Goal: Transaction & Acquisition: Purchase product/service

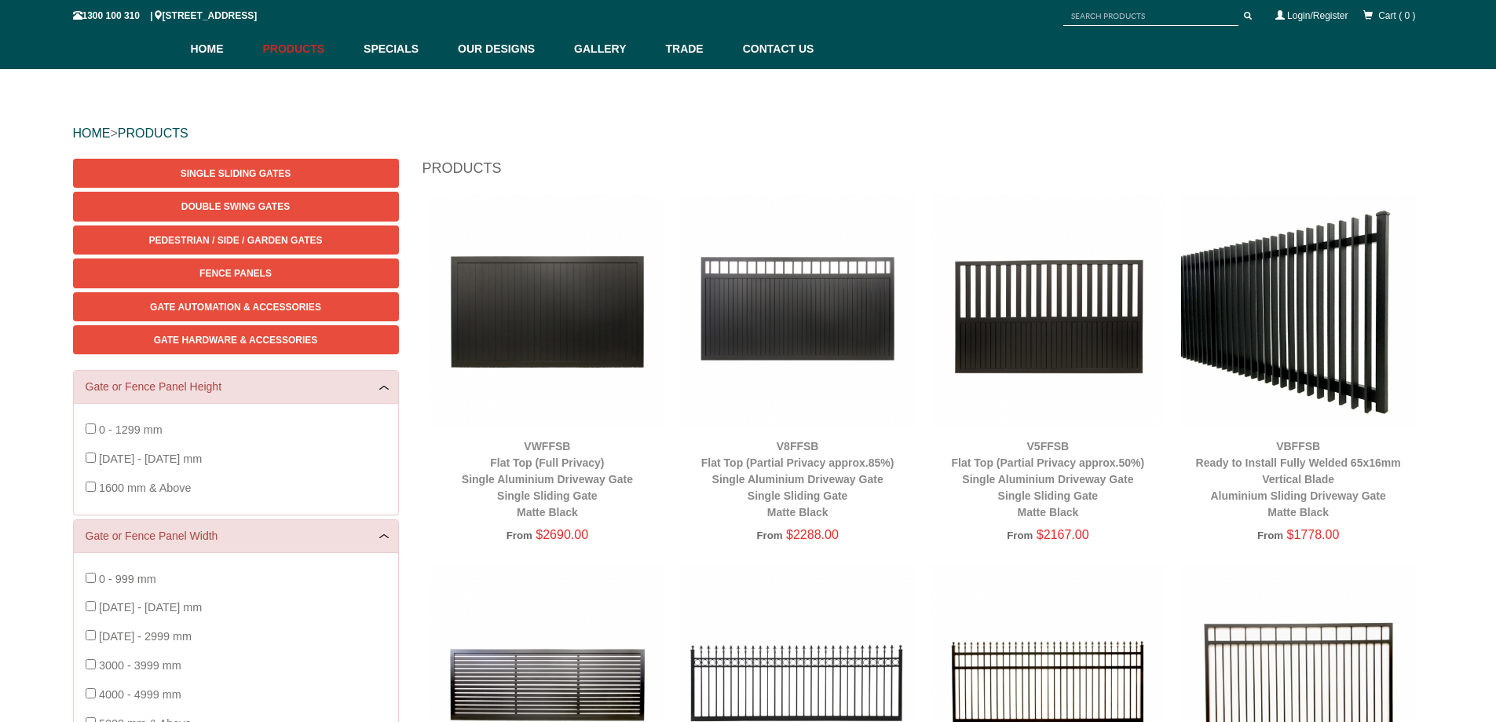
scroll to position [118, 0]
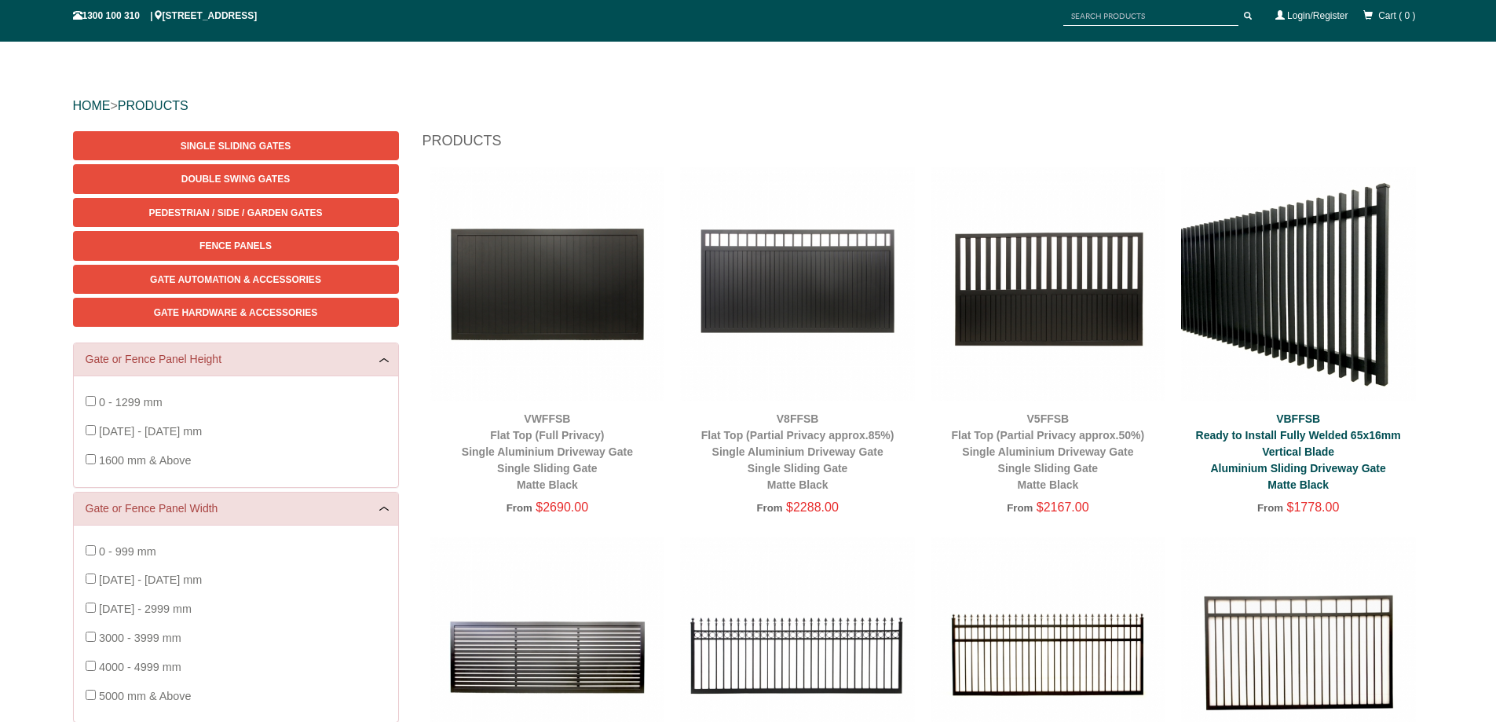
click at [1297, 468] on link "VBFFSB Ready to Install Fully Welded 65x16mm Vertical Blade Aluminium Sliding D…" at bounding box center [1298, 451] width 205 height 79
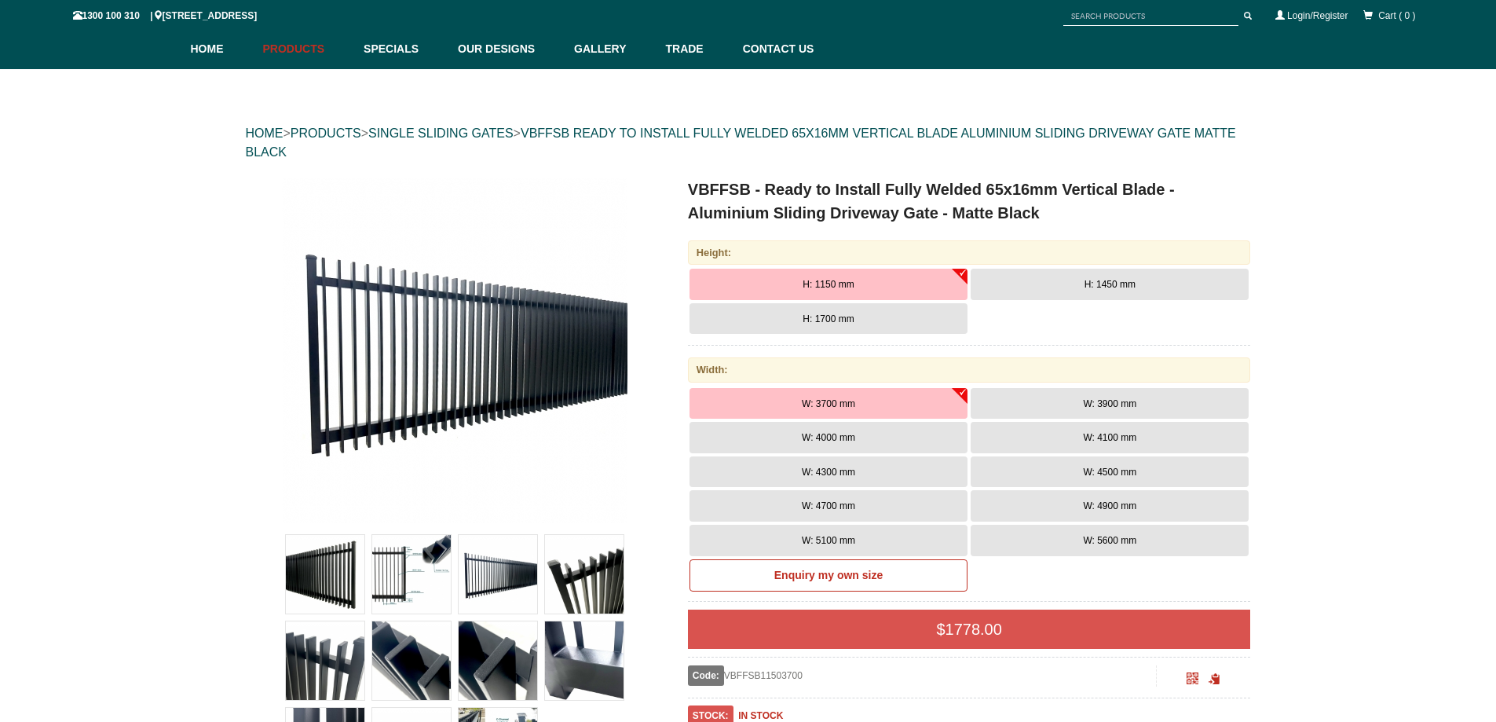
scroll to position [118, 0]
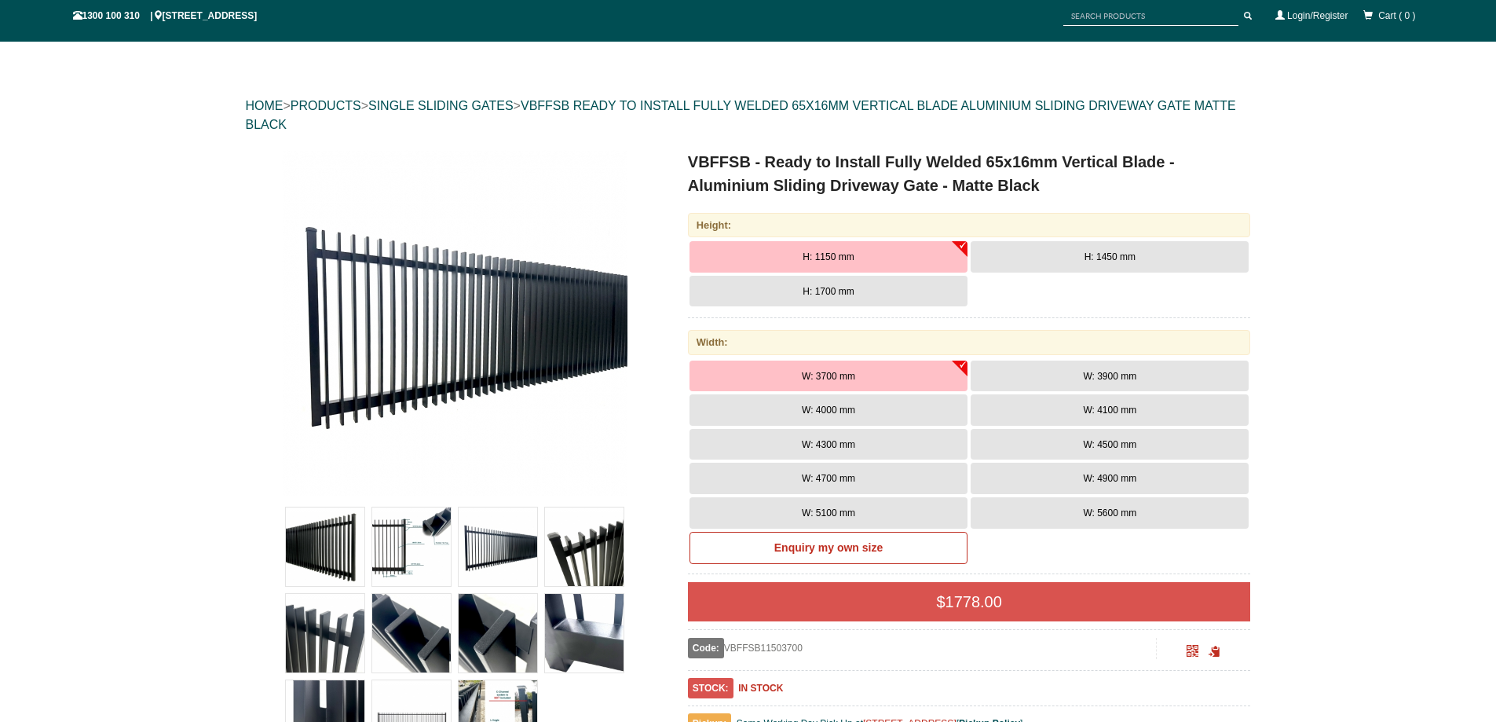
click at [945, 292] on button "H: 1700 mm" at bounding box center [828, 291] width 278 height 31
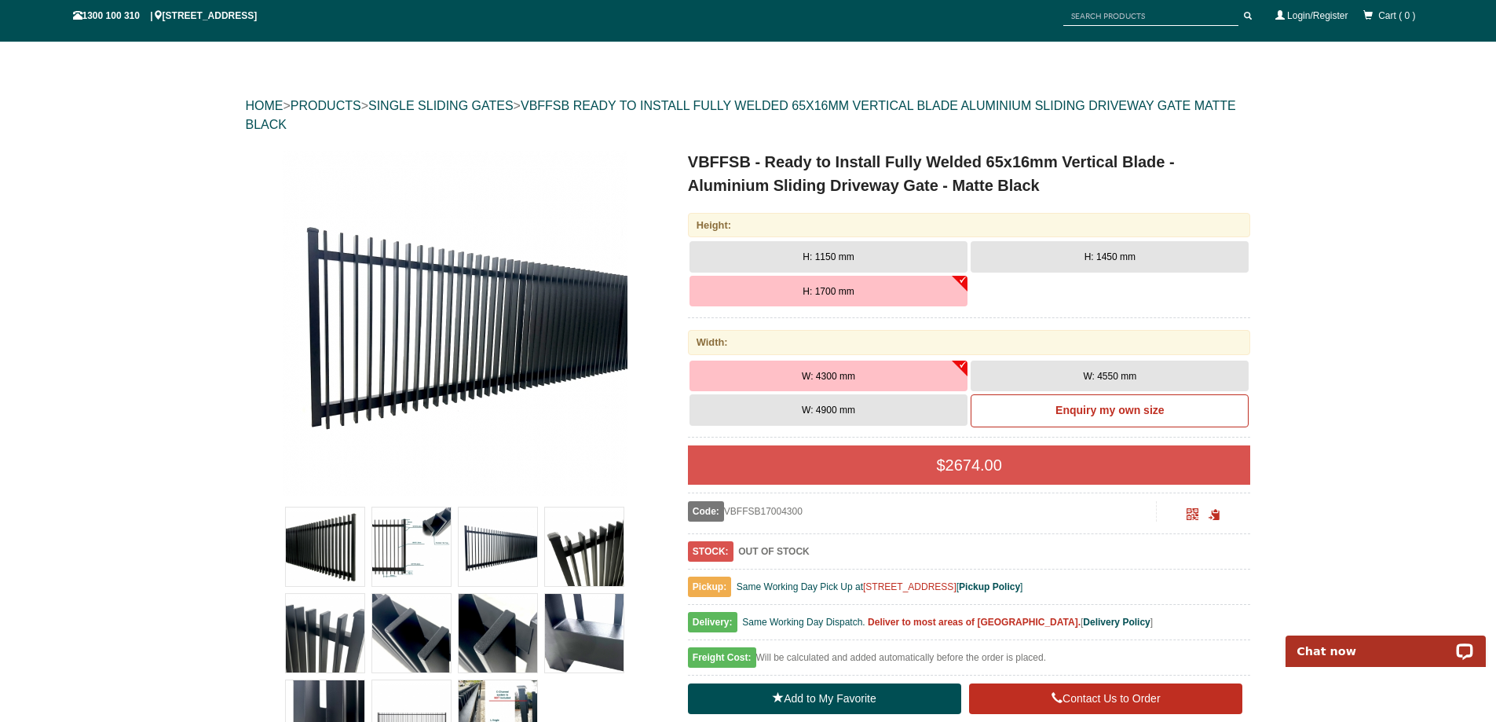
scroll to position [0, 0]
click at [934, 416] on button "W: 4900 mm" at bounding box center [828, 409] width 278 height 31
